Goal: Task Accomplishment & Management: Complete application form

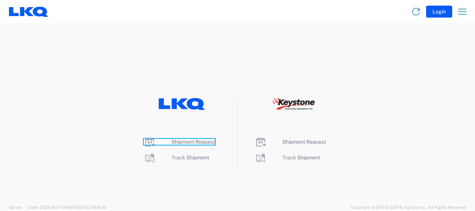
click at [207, 140] on span "Shipment Request" at bounding box center [193, 142] width 44 height 6
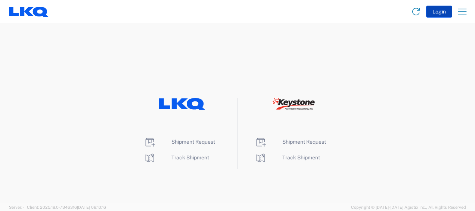
click at [440, 11] on button "Login" at bounding box center [439, 12] width 26 height 12
